Goal: Submit feedback/report problem

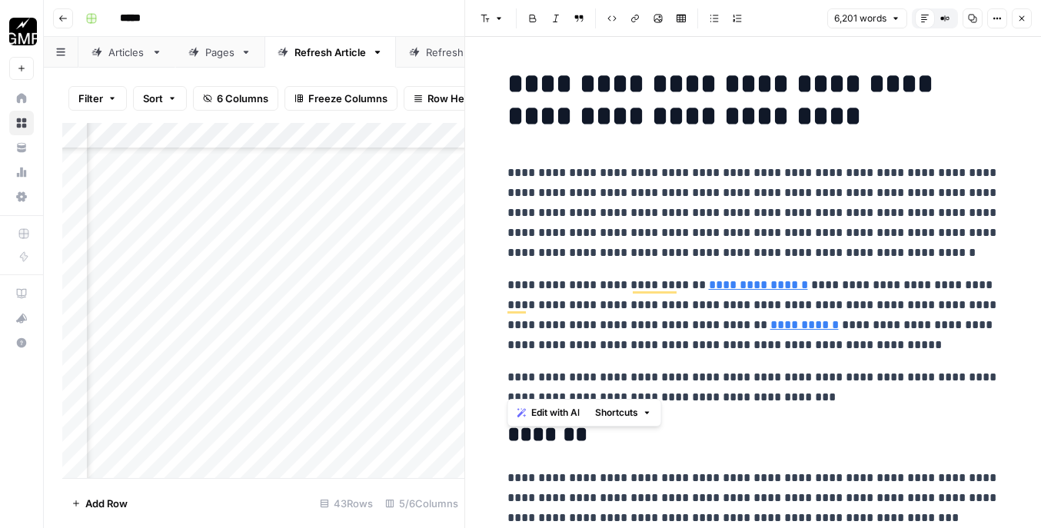
scroll to position [16719, 0]
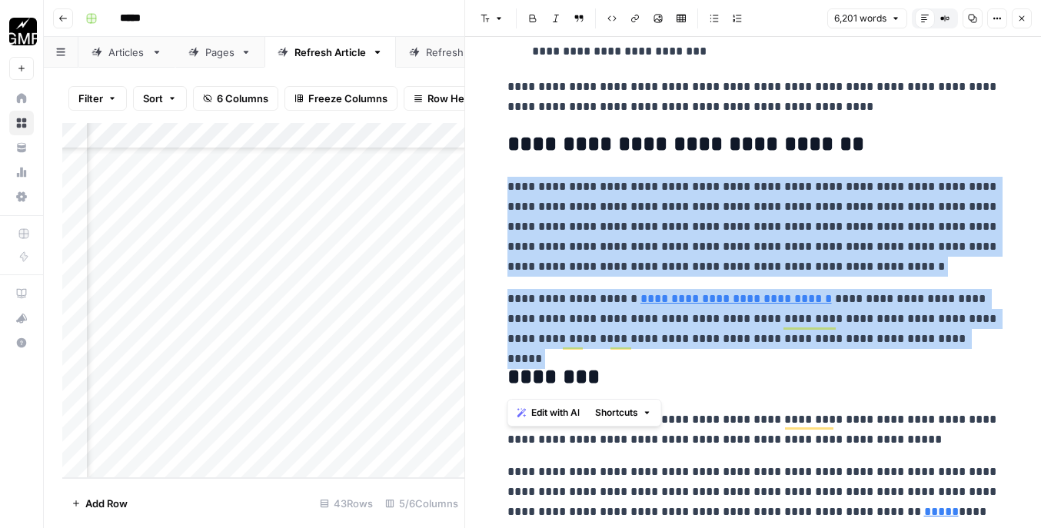
click at [69, 18] on button "Go back" at bounding box center [63, 18] width 20 height 20
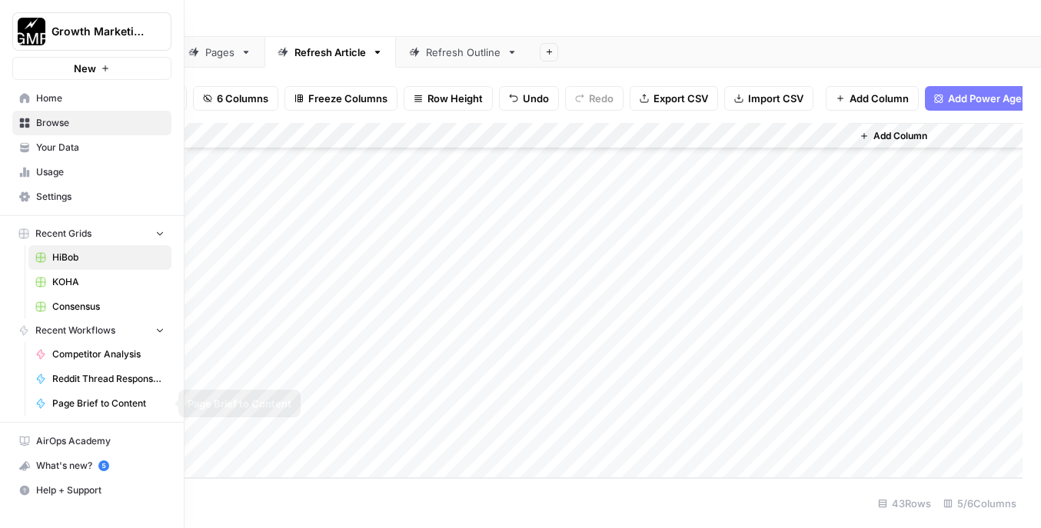
click at [89, 360] on span "Competitor Analysis" at bounding box center [108, 355] width 112 height 14
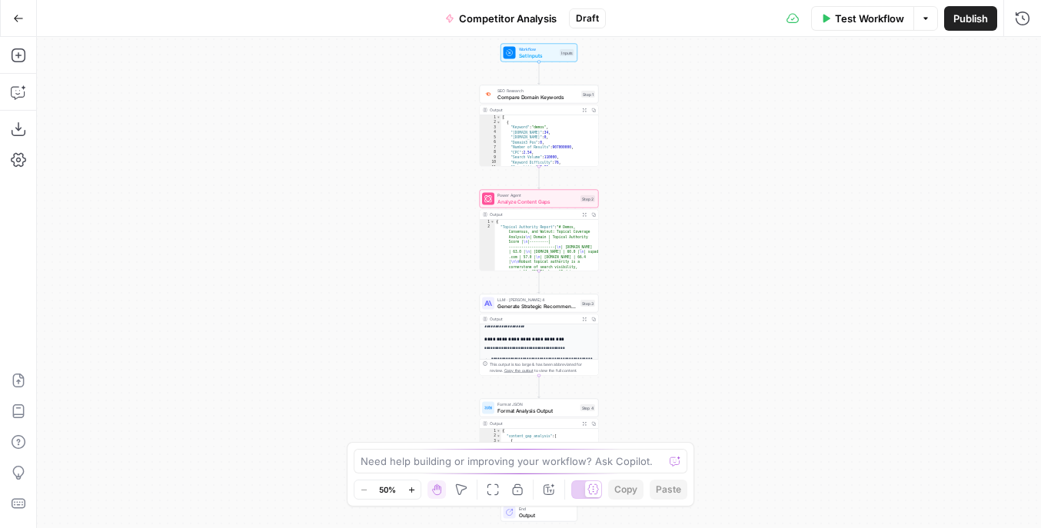
scroll to position [290, 0]
click at [526, 458] on textarea at bounding box center [512, 461] width 303 height 15
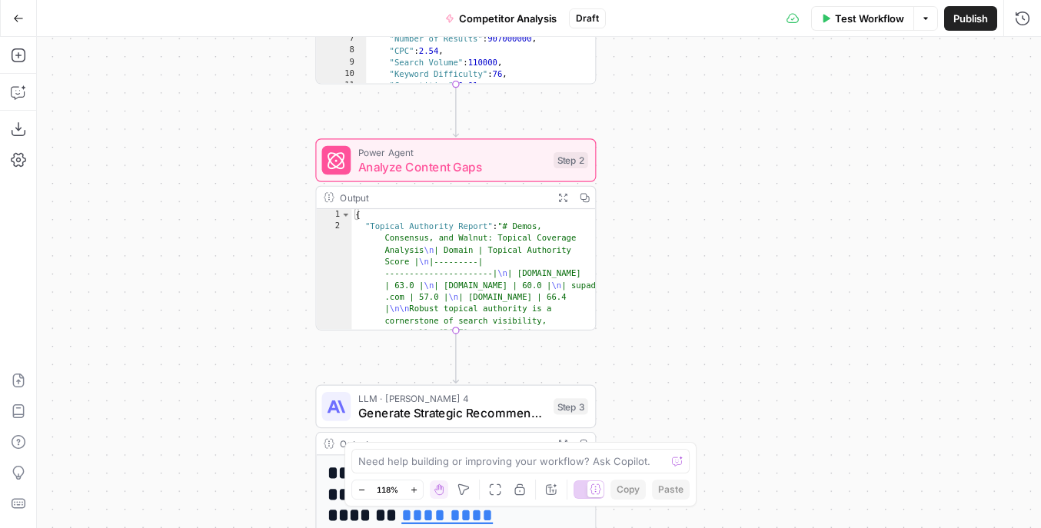
drag, startPoint x: 693, startPoint y: 256, endPoint x: 818, endPoint y: 293, distance: 130.7
click at [818, 294] on div "Workflow Set Inputs Inputs SEO Research Compare Domain Keywords Step 1 Output E…" at bounding box center [539, 283] width 1005 height 492
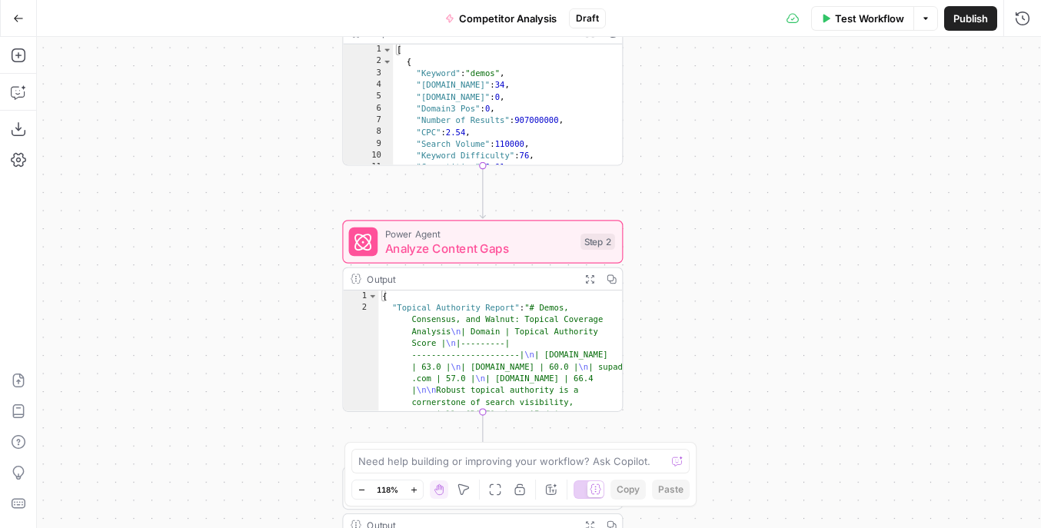
drag, startPoint x: 728, startPoint y: 151, endPoint x: 755, endPoint y: 233, distance: 86.6
click at [755, 234] on div "Workflow Set Inputs Inputs SEO Research Compare Domain Keywords Step 1 Output E…" at bounding box center [539, 283] width 1005 height 492
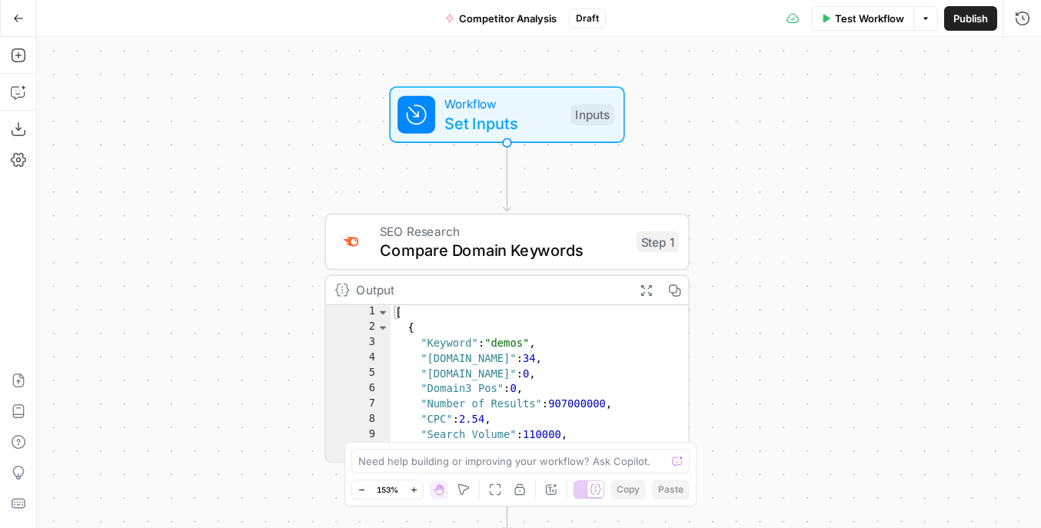
drag, startPoint x: 702, startPoint y: 205, endPoint x: 770, endPoint y: 202, distance: 67.8
click at [771, 202] on div "Workflow Set Inputs Inputs SEO Research Compare Domain Keywords Step 1 Output E…" at bounding box center [539, 283] width 1005 height 492
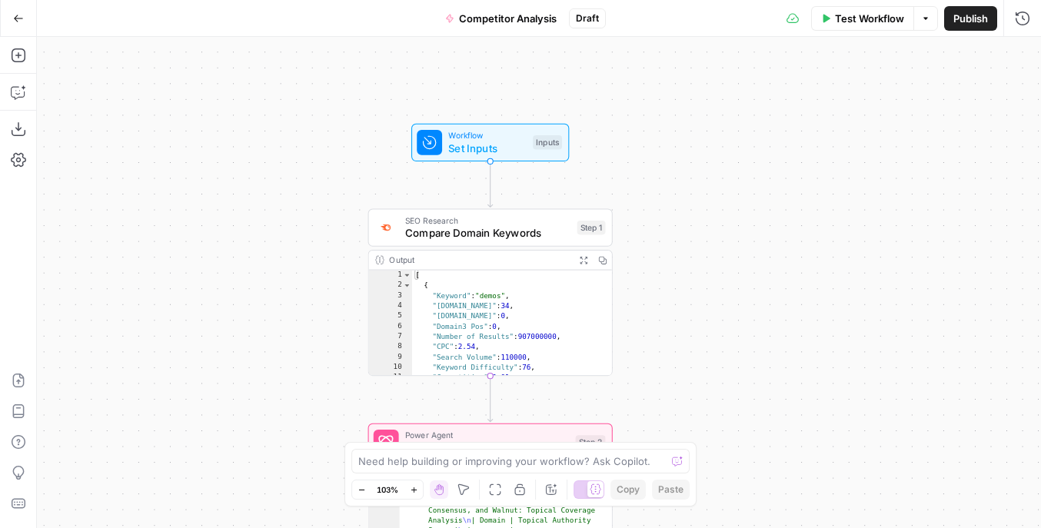
drag, startPoint x: 849, startPoint y: 192, endPoint x: 745, endPoint y: 191, distance: 103.8
click at [745, 192] on div "Workflow Set Inputs Inputs SEO Research Compare Domain Keywords Step 1 Output E…" at bounding box center [539, 283] width 1005 height 492
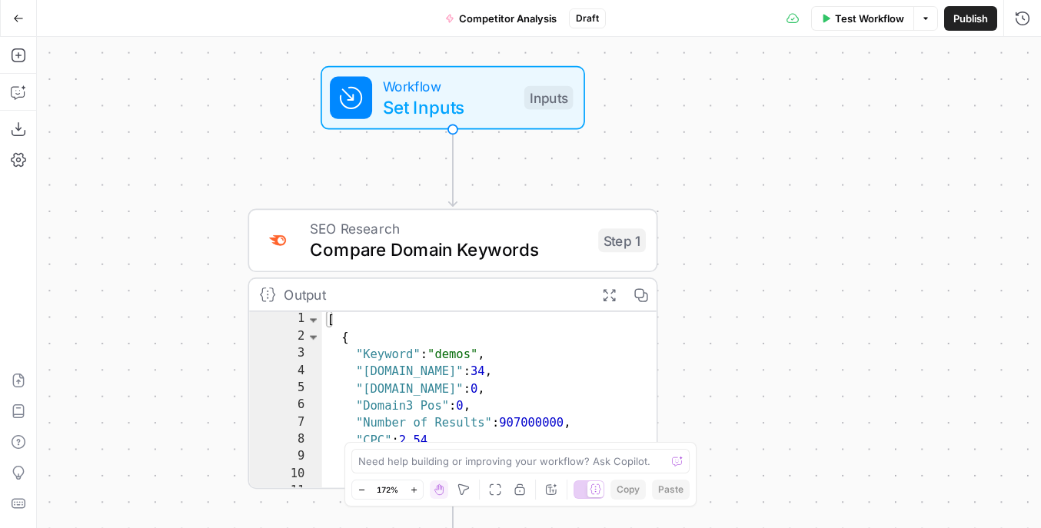
drag, startPoint x: 658, startPoint y: 207, endPoint x: 748, endPoint y: 204, distance: 90.8
click at [750, 205] on div "Workflow Set Inputs Inputs SEO Research Compare Domain Keywords Step 1 Output E…" at bounding box center [539, 283] width 1005 height 492
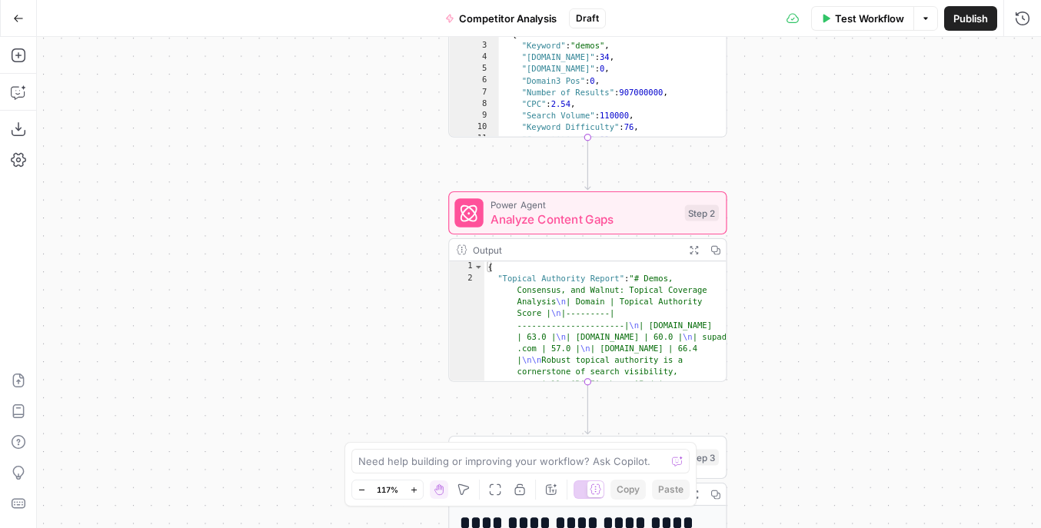
drag, startPoint x: 817, startPoint y: 315, endPoint x: 719, endPoint y: 315, distance: 97.7
click at [719, 315] on div "Workflow Set Inputs Inputs SEO Research Compare Domain Keywords Step 1 Output E…" at bounding box center [539, 283] width 1005 height 492
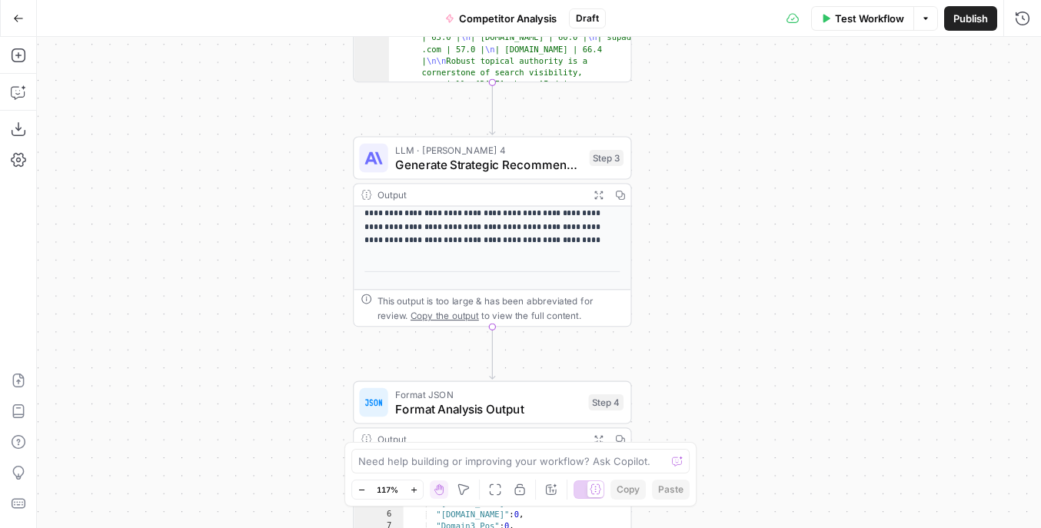
scroll to position [151, 0]
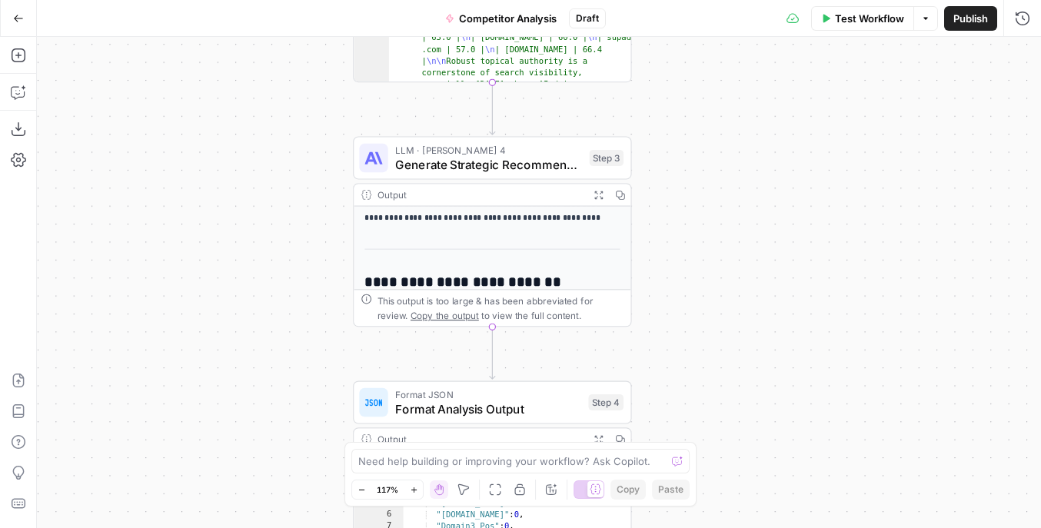
click at [598, 190] on icon "button" at bounding box center [599, 195] width 10 height 10
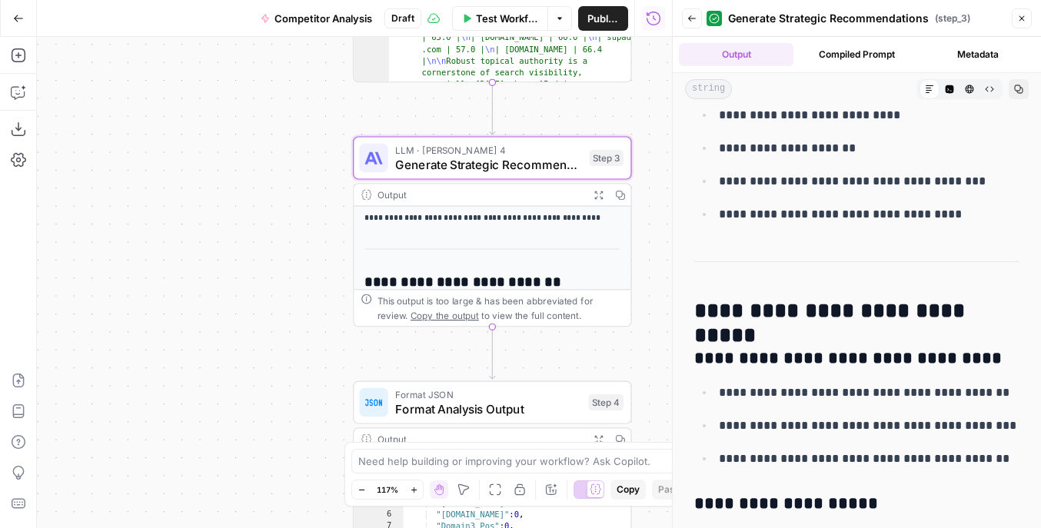
scroll to position [6990, 0]
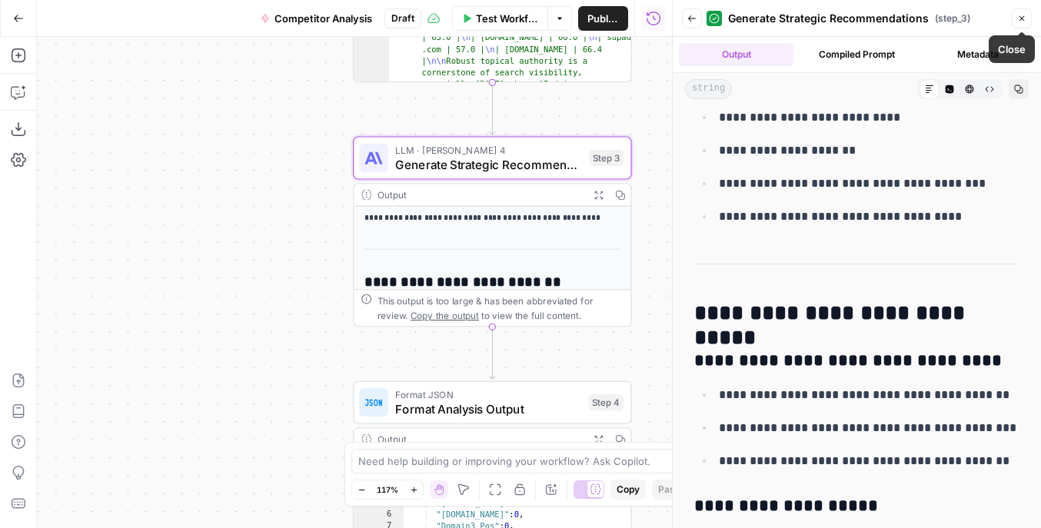
click at [1026, 18] on span "Close" at bounding box center [1026, 18] width 1 height 1
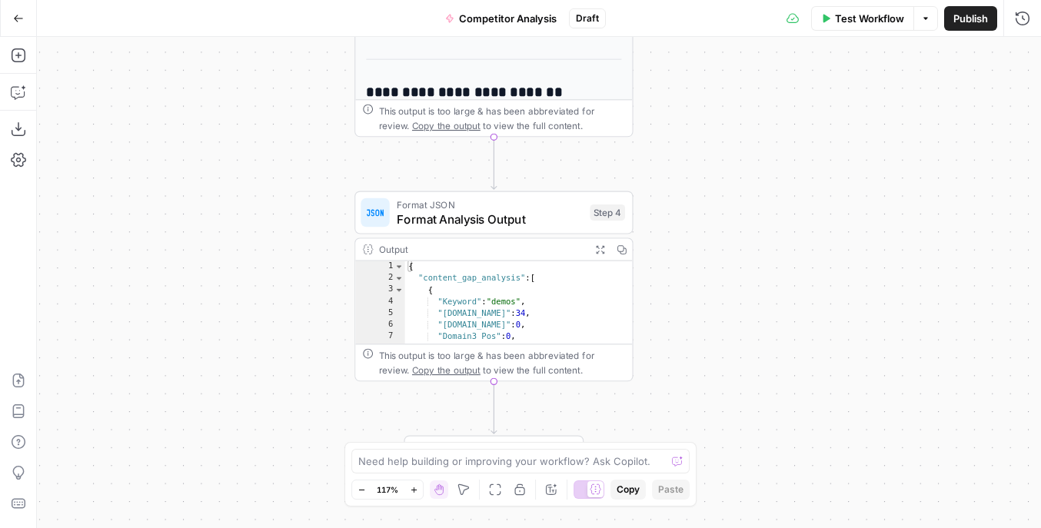
drag, startPoint x: 693, startPoint y: 346, endPoint x: 694, endPoint y: 155, distance: 190.8
click at [695, 155] on div "Workflow Set Inputs Inputs SEO Research Compare Domain Keywords Step 1 Output E…" at bounding box center [539, 283] width 1005 height 492
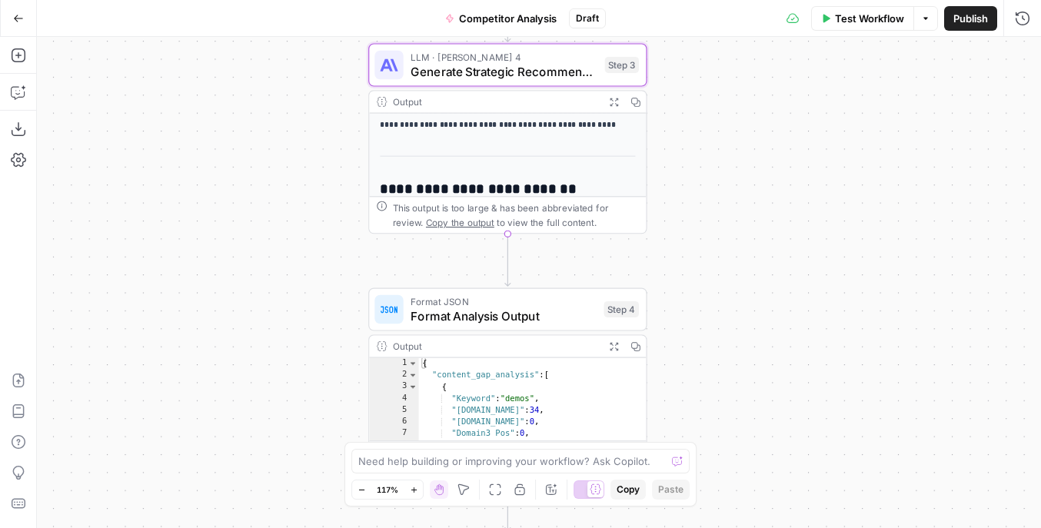
drag, startPoint x: 685, startPoint y: 290, endPoint x: 699, endPoint y: 421, distance: 131.6
click at [699, 421] on div "Workflow Set Inputs Inputs SEO Research Compare Domain Keywords Step 1 Output E…" at bounding box center [539, 283] width 1005 height 492
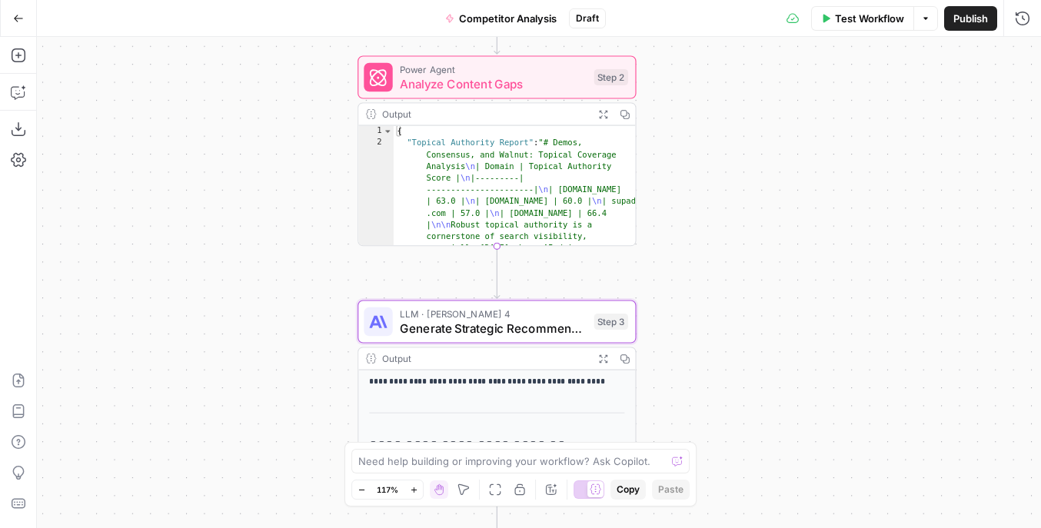
drag, startPoint x: 760, startPoint y: 244, endPoint x: 747, endPoint y: 465, distance: 221.9
click at [748, 467] on div "Workflow Set Inputs Inputs SEO Research Compare Domain Keywords Step 1 Output E…" at bounding box center [539, 283] width 1005 height 492
click at [495, 377] on p "**********" at bounding box center [496, 361] width 256 height 52
click at [522, 322] on span "Generate Strategic Recommendations" at bounding box center [492, 327] width 187 height 18
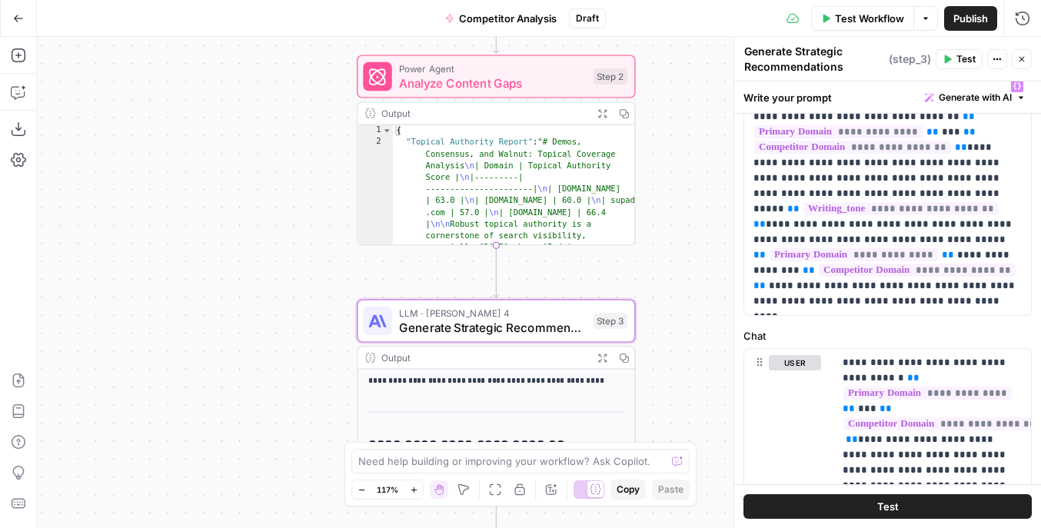
scroll to position [133, 0]
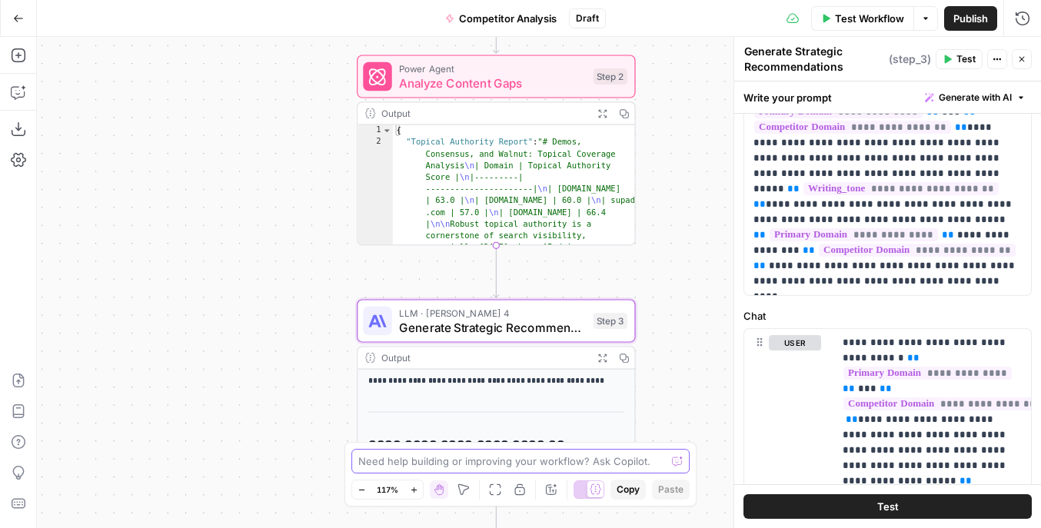
click at [545, 466] on textarea at bounding box center [512, 461] width 308 height 15
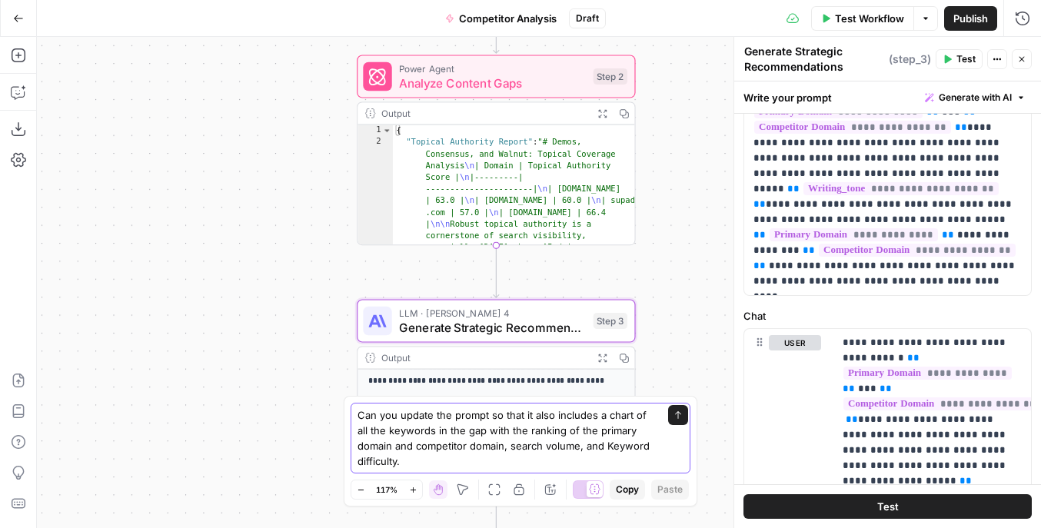
click at [647, 417] on textarea "Can you update the prompt so that it also includes a chart of all the keywords …" at bounding box center [505, 439] width 295 height 62
click at [549, 452] on textarea "Can you update the prompt so that it also includes a chart at the top of all th…" at bounding box center [505, 439] width 295 height 62
click at [527, 459] on textarea "Can you update the prompt so that it also includes a chart at the top of all th…" at bounding box center [505, 439] width 295 height 62
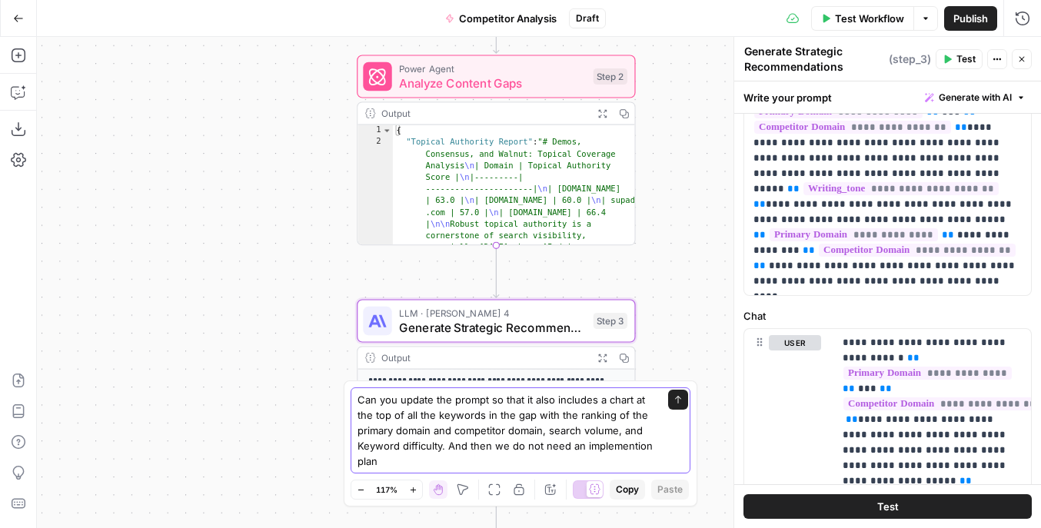
type textarea "Can you update the prompt so that it also includes a chart at the top of all th…"
click at [688, 405] on button "Send" at bounding box center [678, 400] width 20 height 20
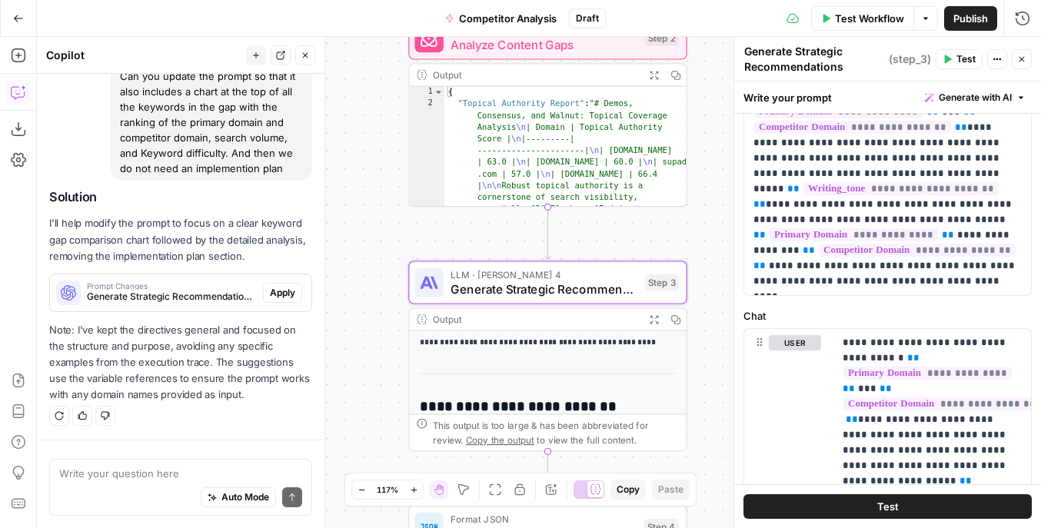
click at [285, 296] on span "Apply" at bounding box center [282, 293] width 25 height 14
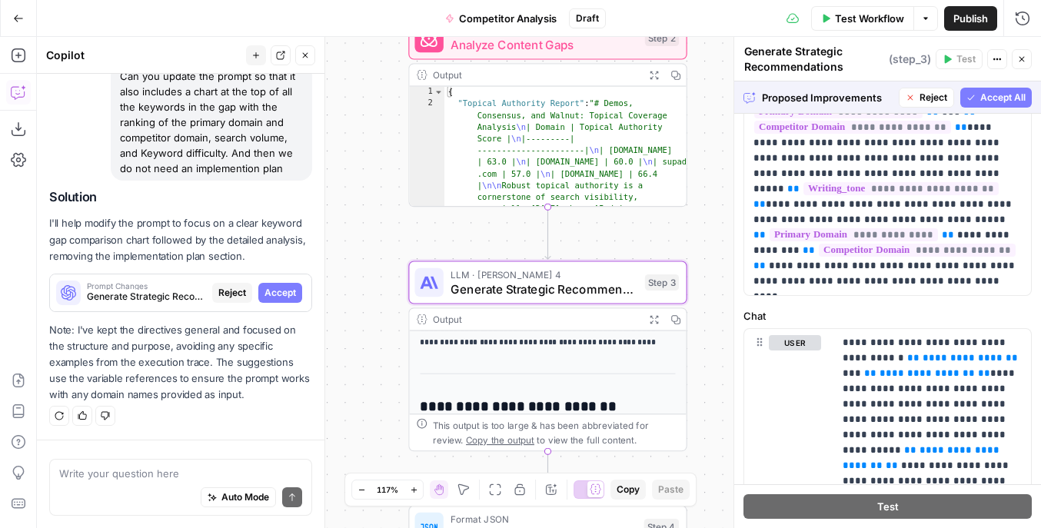
click at [1015, 91] on span "Accept All" at bounding box center [1003, 98] width 45 height 14
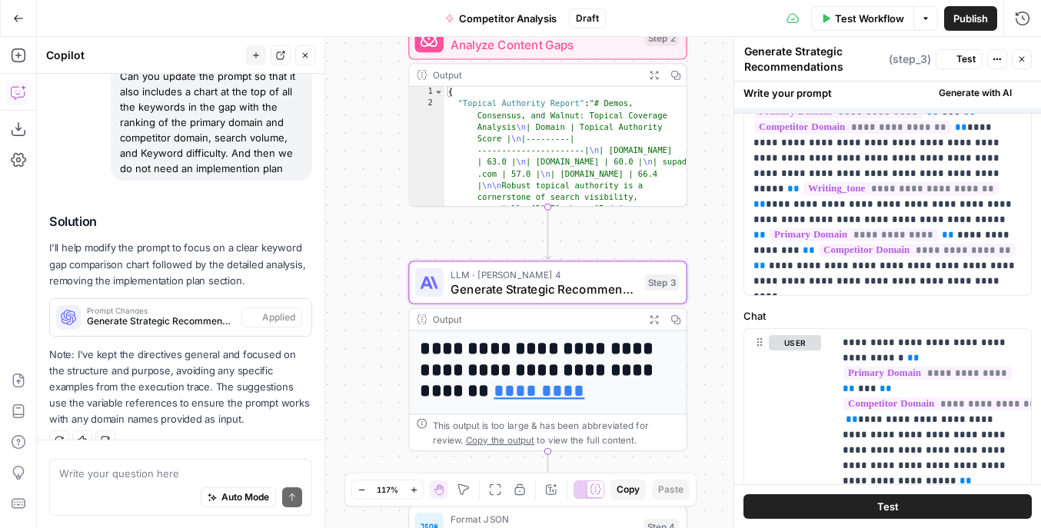
scroll to position [0, 0]
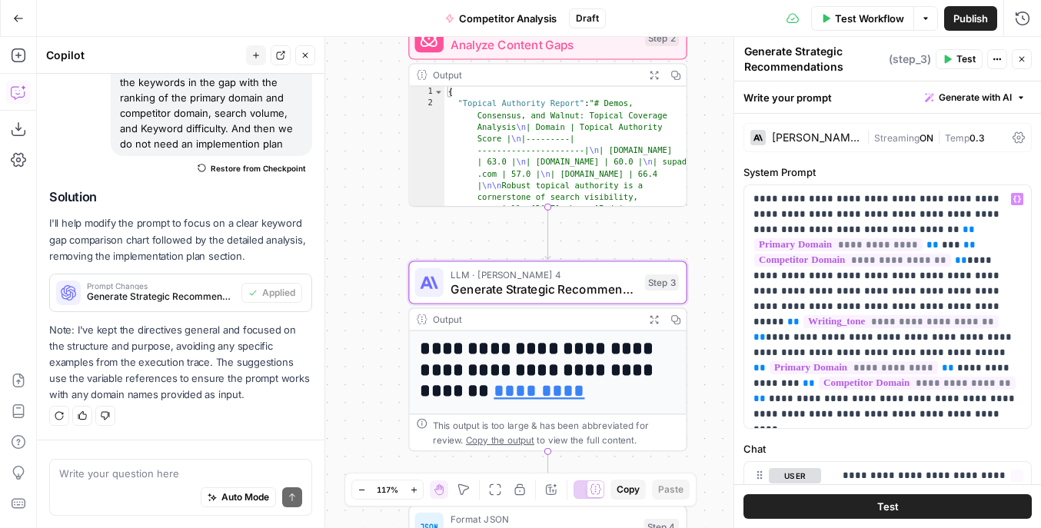
click at [869, 511] on button "Test" at bounding box center [888, 507] width 288 height 25
